Goal: Information Seeking & Learning: Learn about a topic

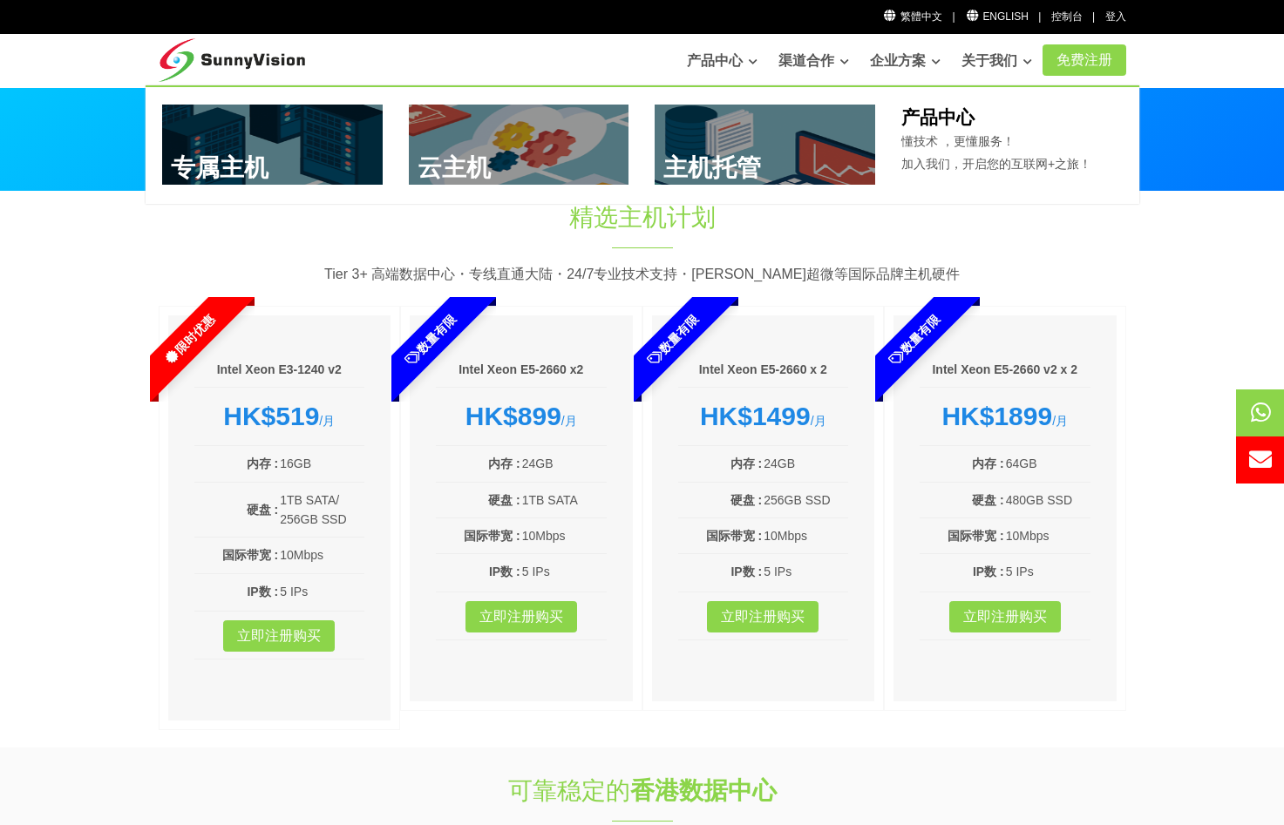
click at [479, 129] on link at bounding box center [519, 145] width 220 height 80
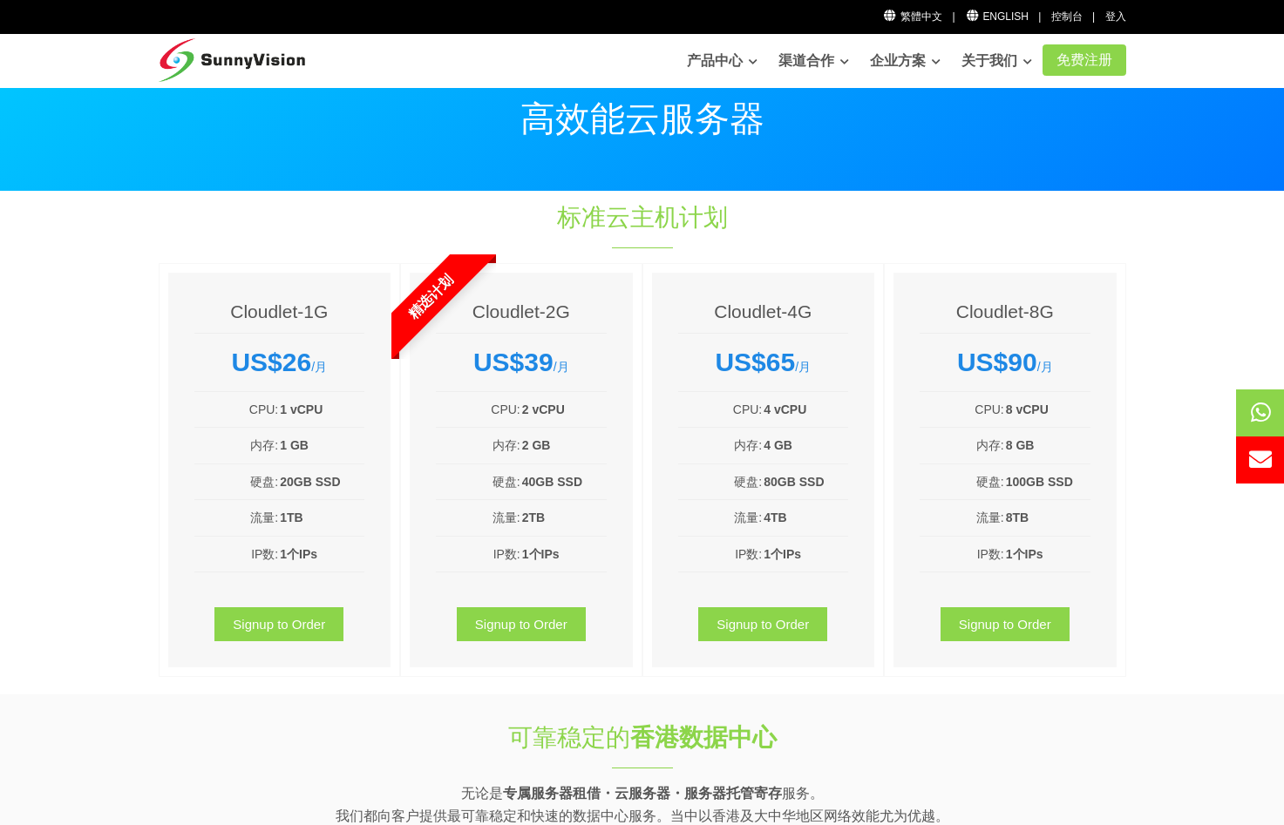
drag, startPoint x: 278, startPoint y: 356, endPoint x: 310, endPoint y: 355, distance: 32.3
click at [310, 355] on strong "US$26" at bounding box center [271, 362] width 80 height 29
click at [567, 254] on div "标准云主机计划 Cloudlet-1G US$26 /月 CPU: 1 vCPU 内存: 1 GB 硬盘: 20GB SSD 流量: 1TB IP数: 1个I…" at bounding box center [642, 442] width 993 height 485
click at [681, 220] on h1 "标准云主机计划" at bounding box center [642, 217] width 580 height 34
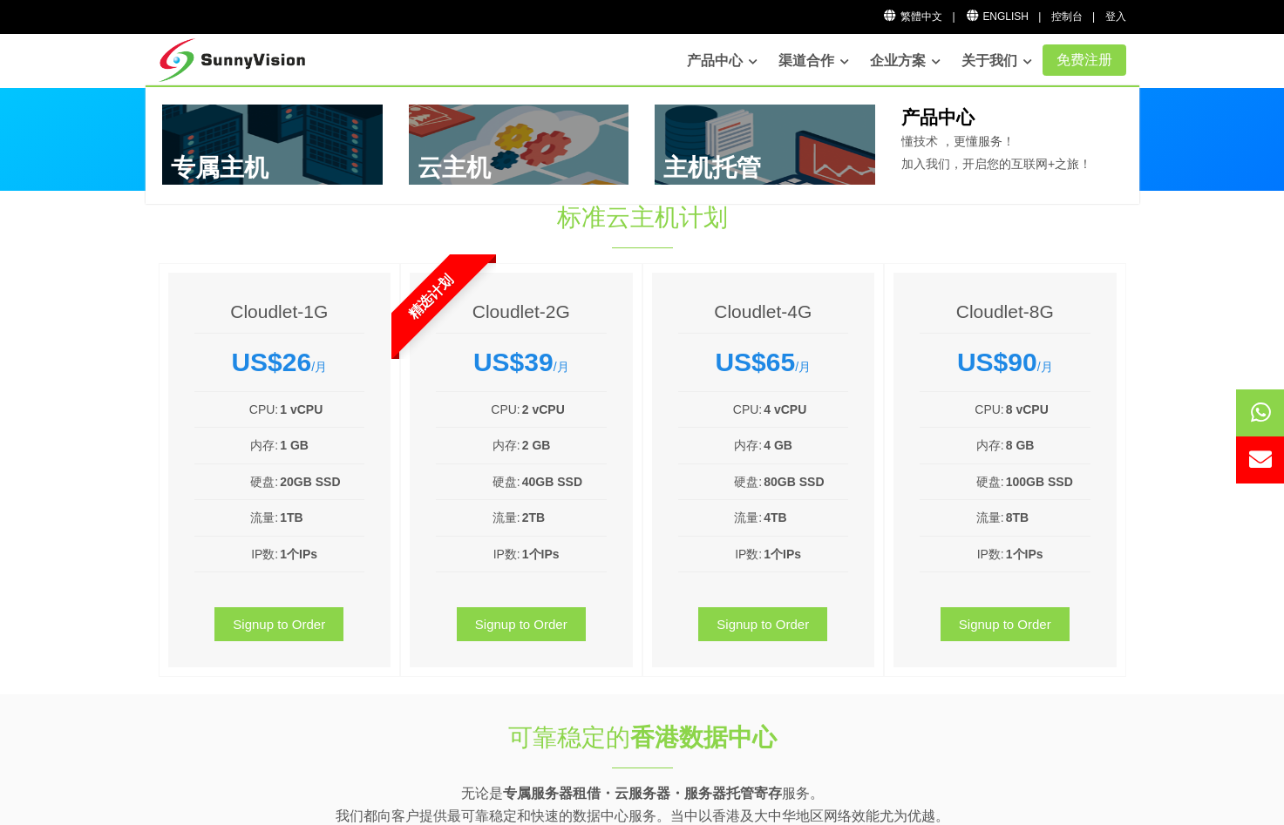
click at [279, 159] on link at bounding box center [272, 145] width 220 height 80
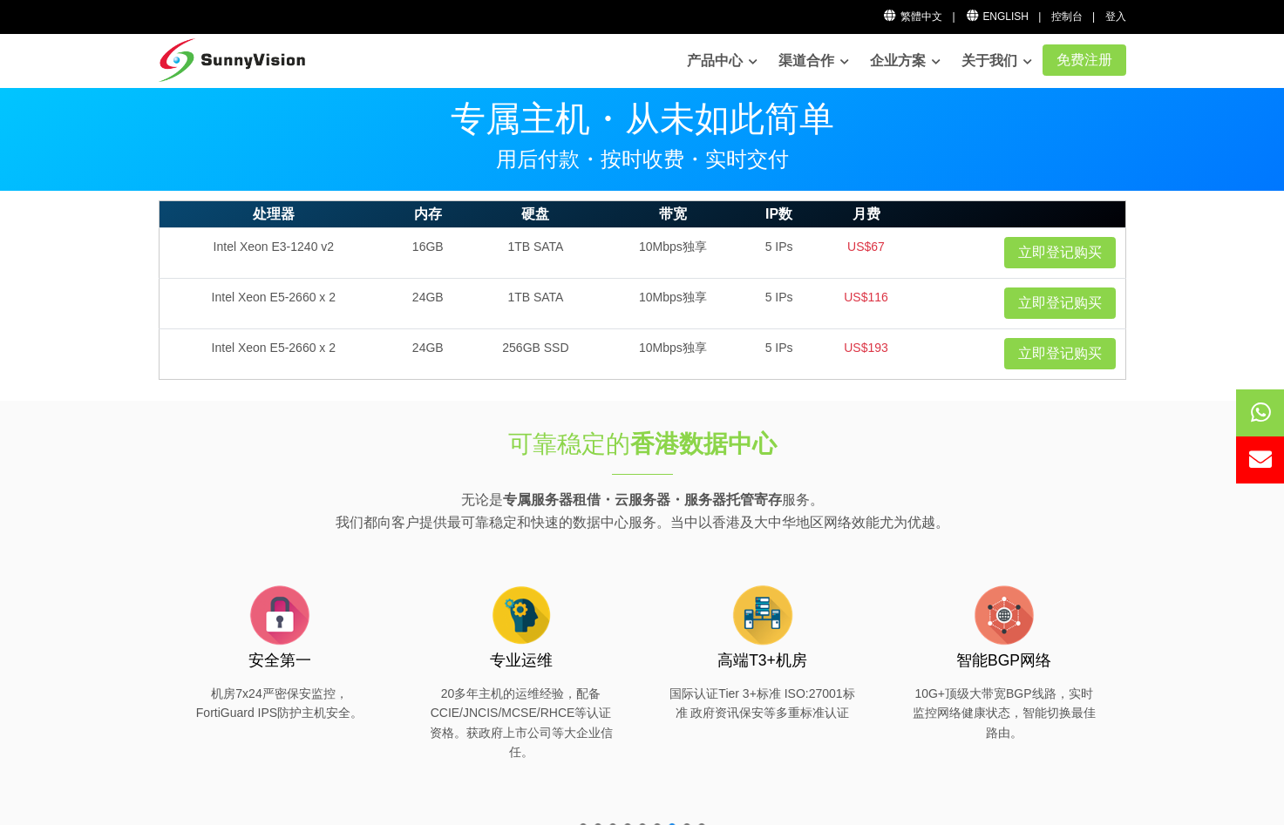
click at [1001, 135] on p "专属主机・从未如此简单" at bounding box center [642, 118] width 967 height 35
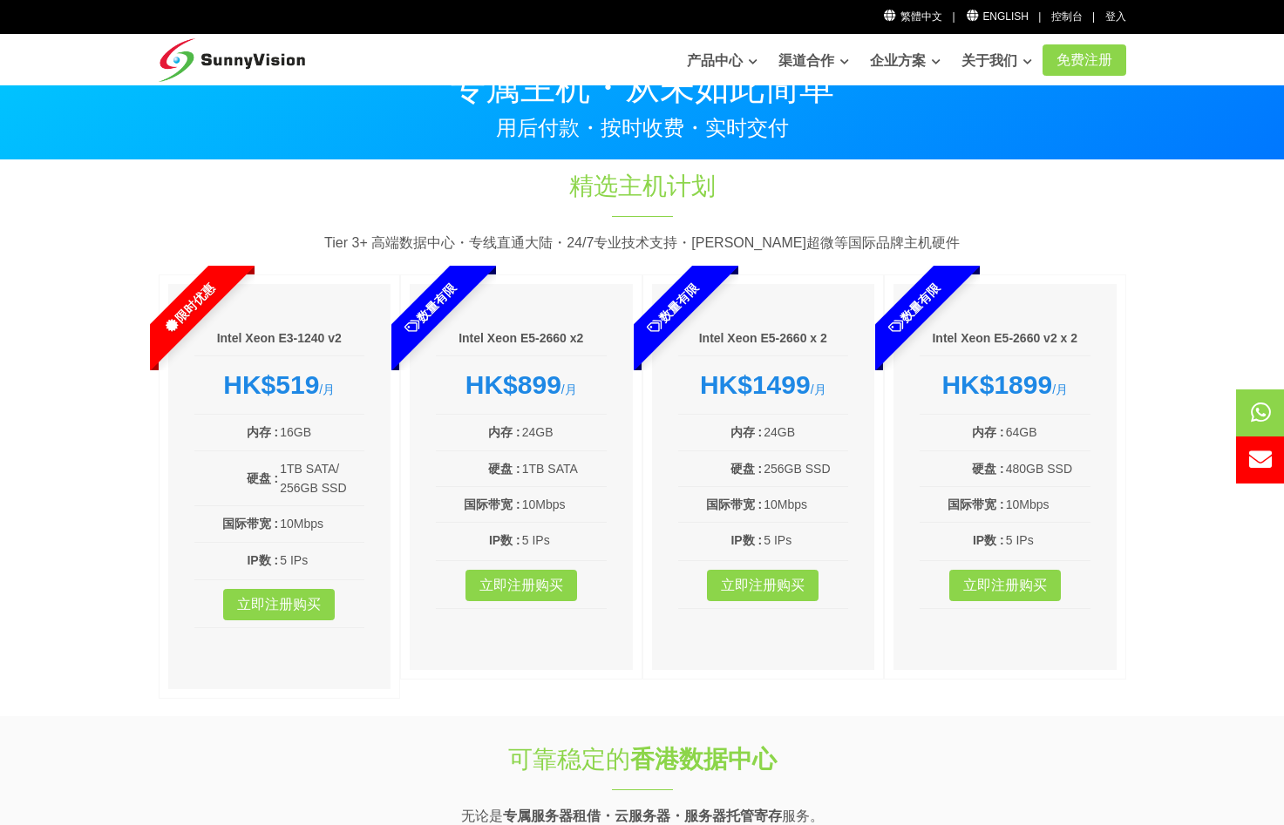
scroll to position [32, 0]
